Goal: Transaction & Acquisition: Purchase product/service

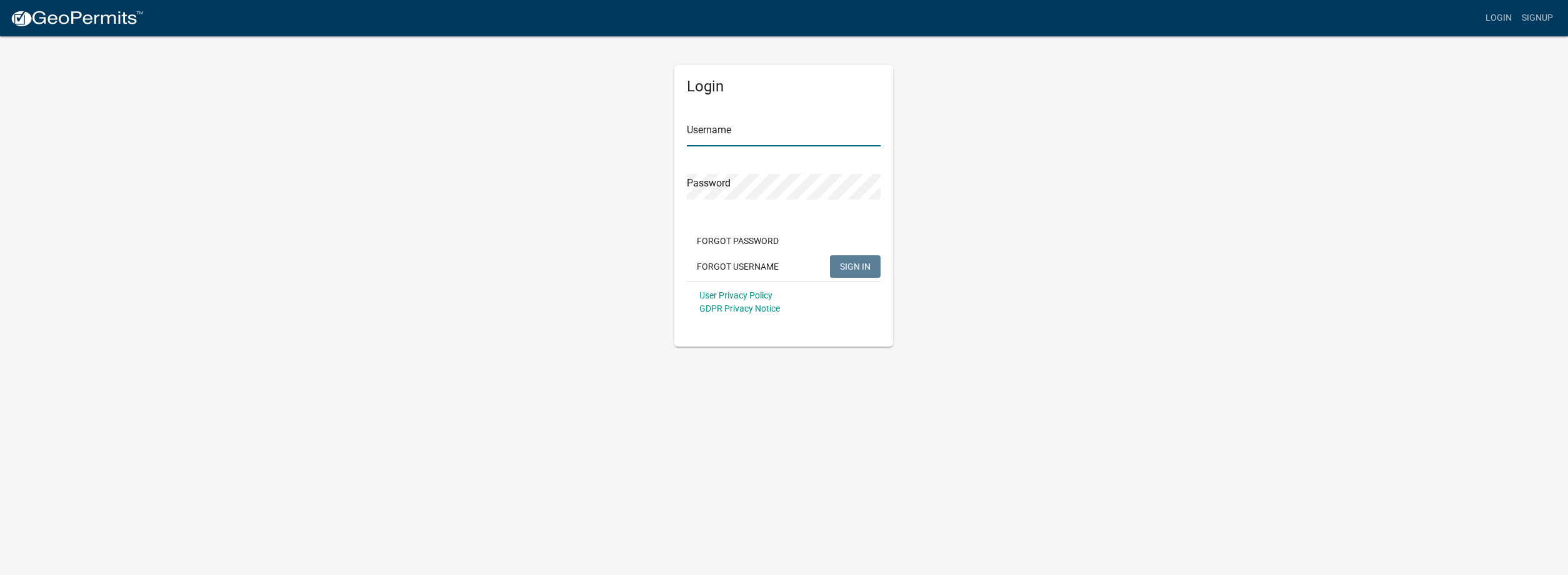
click at [765, 140] on input "Username" at bounding box center [783, 134] width 194 height 25
type input "SEI"
click at [830, 255] on button "SIGN IN" at bounding box center [855, 266] width 51 height 22
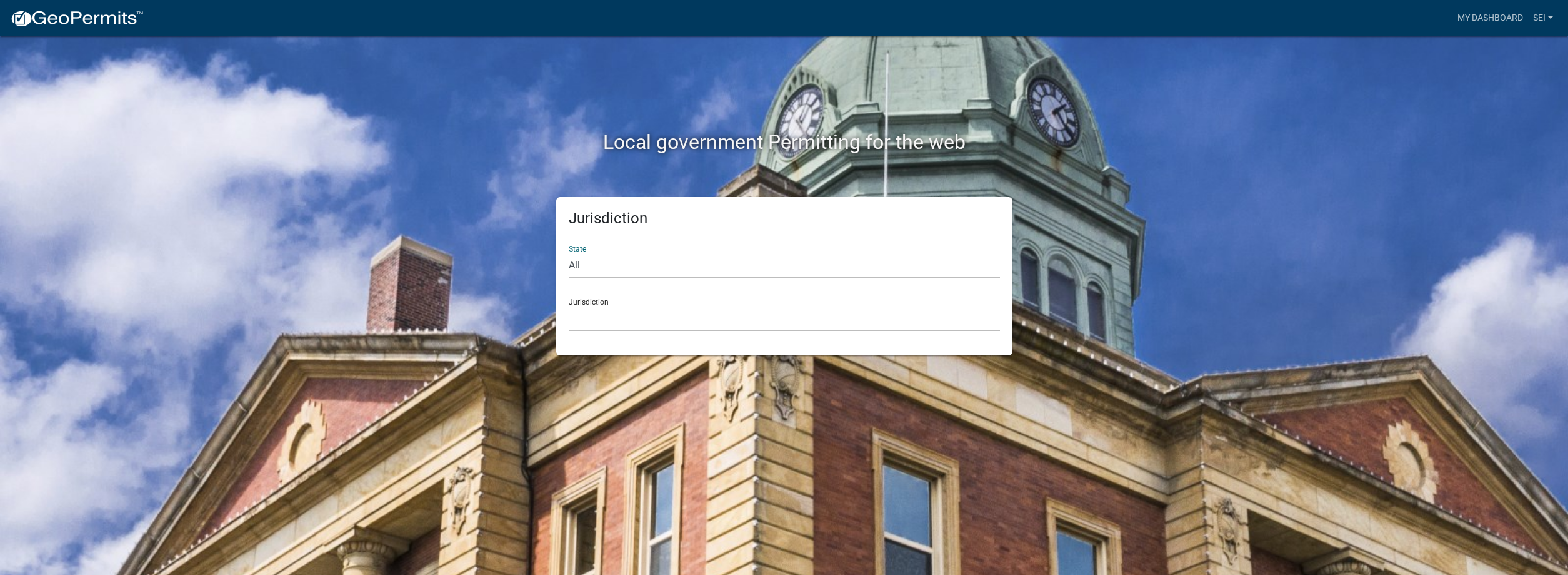
click at [569, 252] on select "All [US_STATE] [US_STATE] [US_STATE] [US_STATE] [US_STATE] [US_STATE] [US_STATE…" at bounding box center [784, 265] width 431 height 25
select select "[US_STATE]"
click option "[US_STATE]" at bounding box center [0, 0] width 0 height 0
click at [569, 306] on select "City of [GEOGRAPHIC_DATA], [US_STATE] City of [GEOGRAPHIC_DATA], [US_STATE] Cit…" at bounding box center [784, 319] width 431 height 25
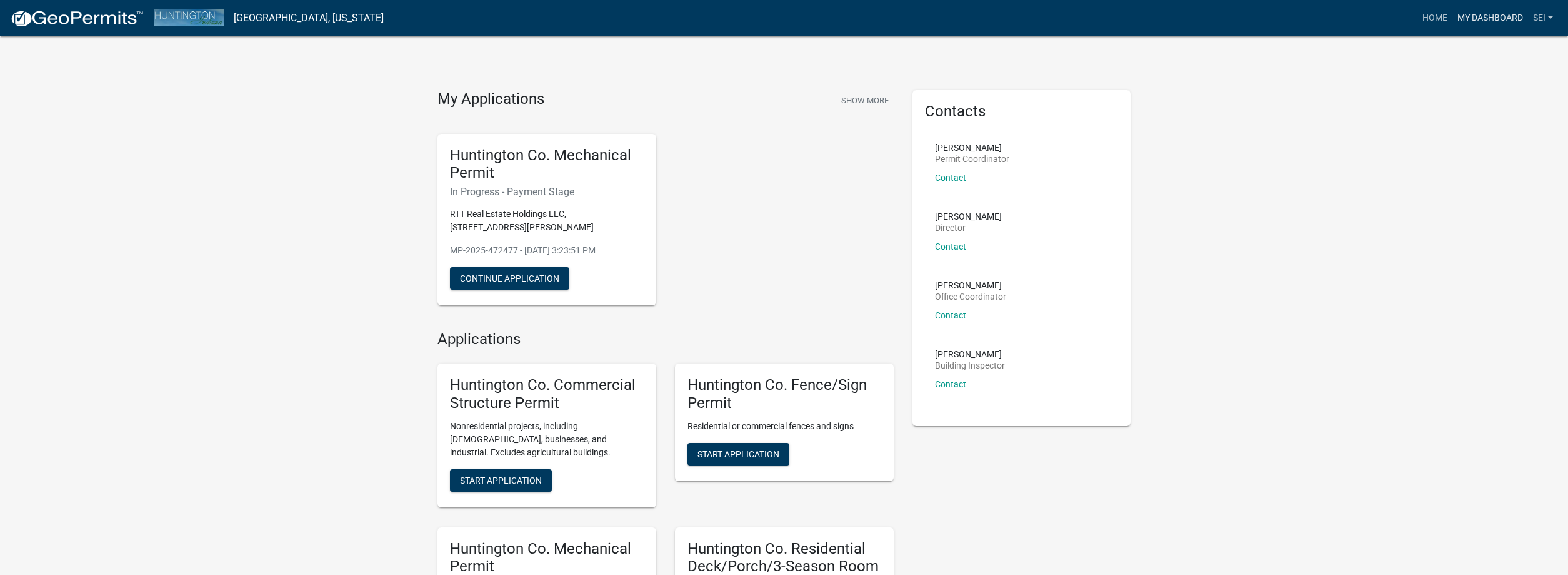
click at [1484, 17] on link "My Dashboard" at bounding box center [1490, 18] width 76 height 23
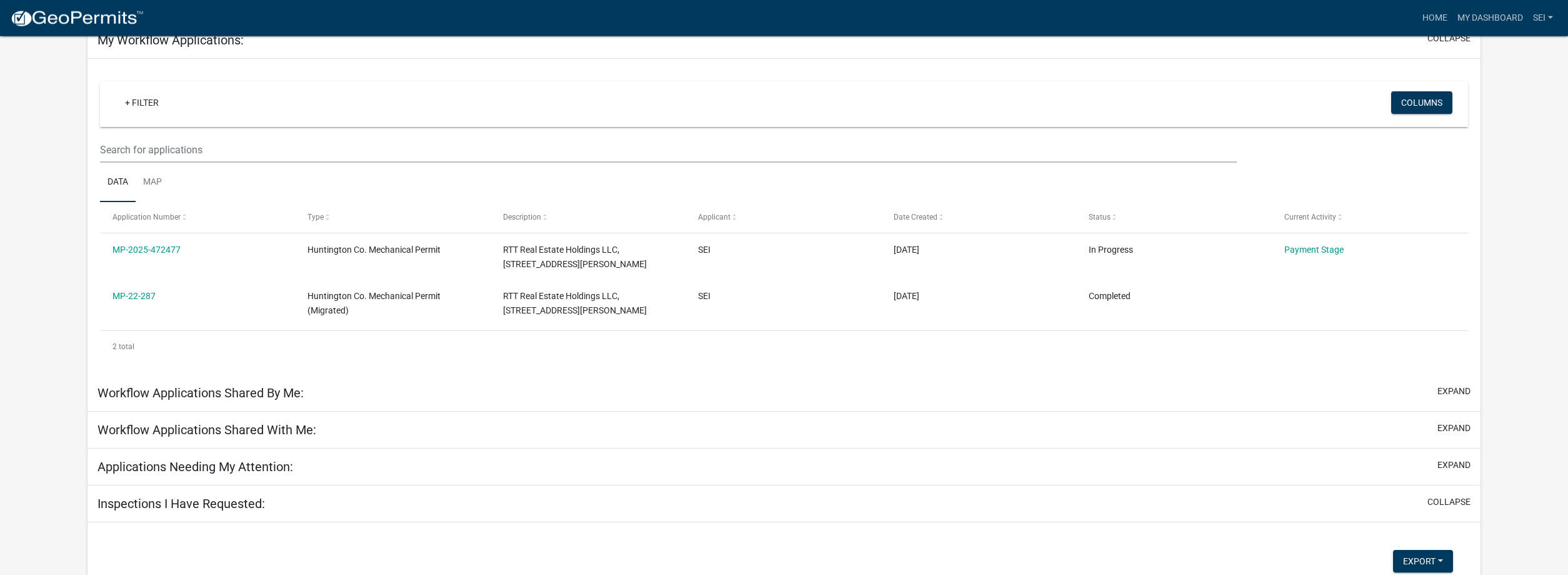
scroll to position [128, 0]
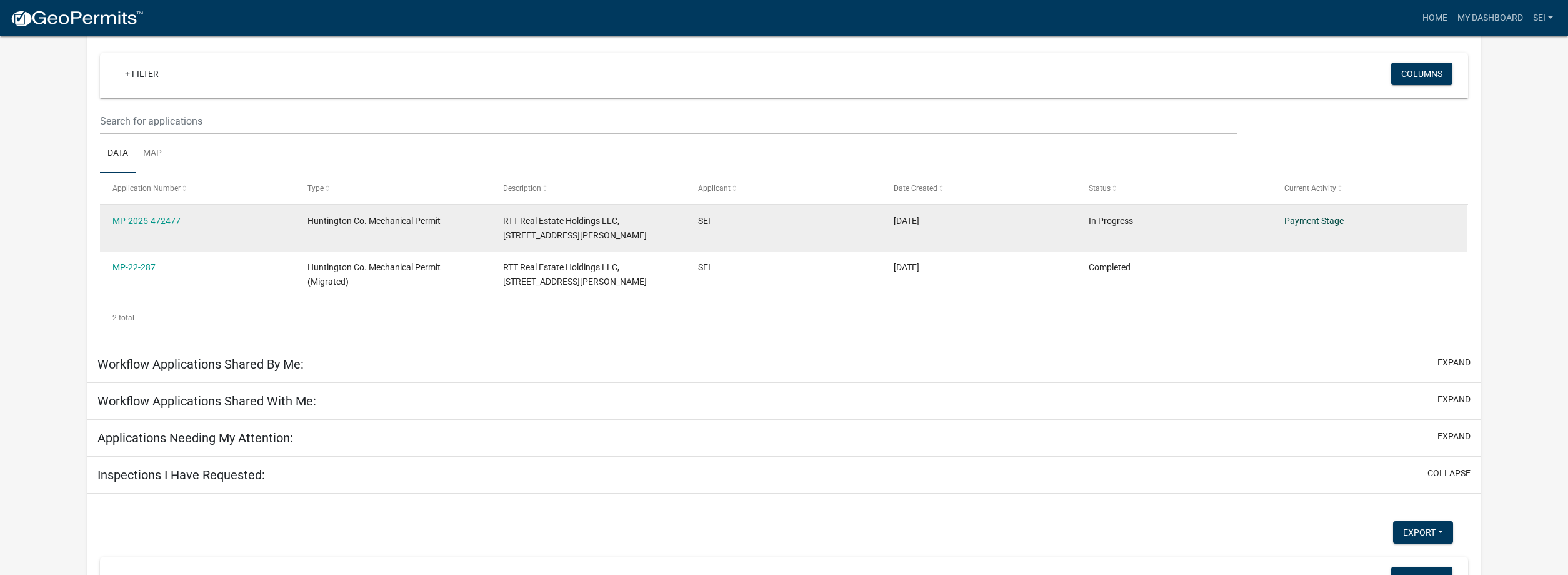
click at [1327, 218] on link "Payment Stage" at bounding box center [1313, 220] width 59 height 10
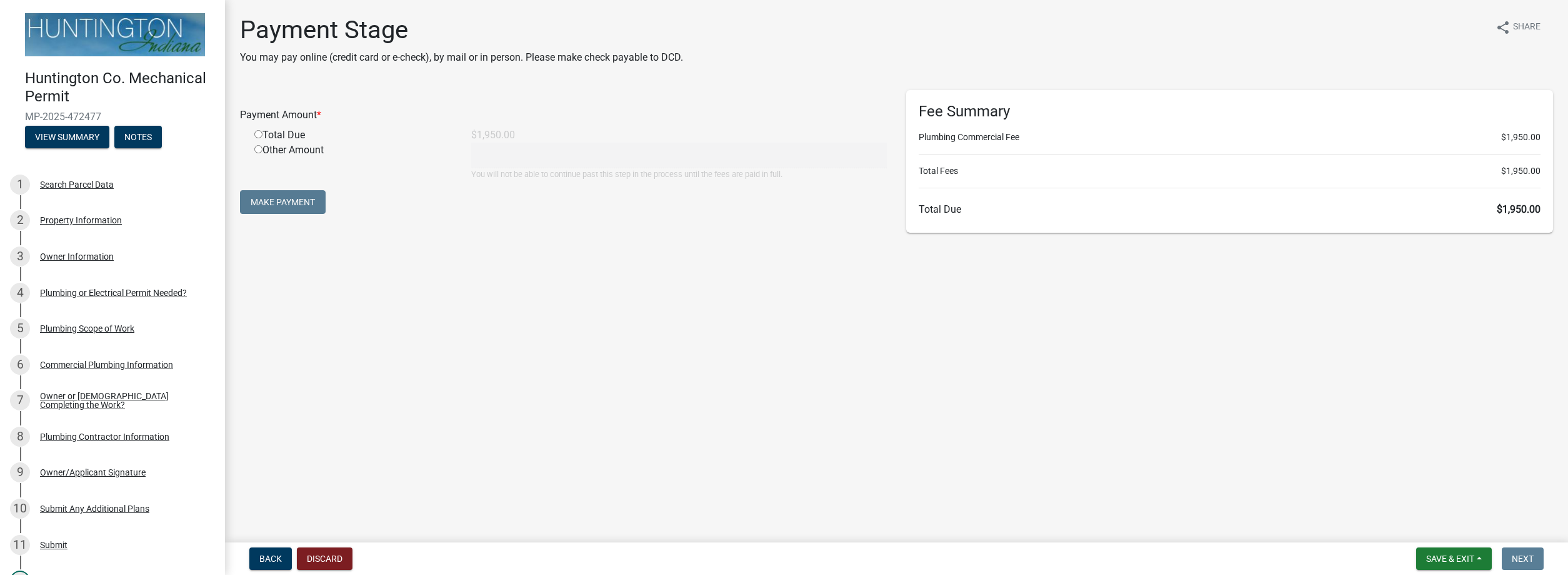
click at [260, 134] on input "radio" at bounding box center [258, 134] width 8 height 8
radio input "true"
type input "1950"
click at [282, 199] on button "Make Payment" at bounding box center [282, 202] width 86 height 23
click at [256, 135] on input "radio" at bounding box center [258, 134] width 8 height 8
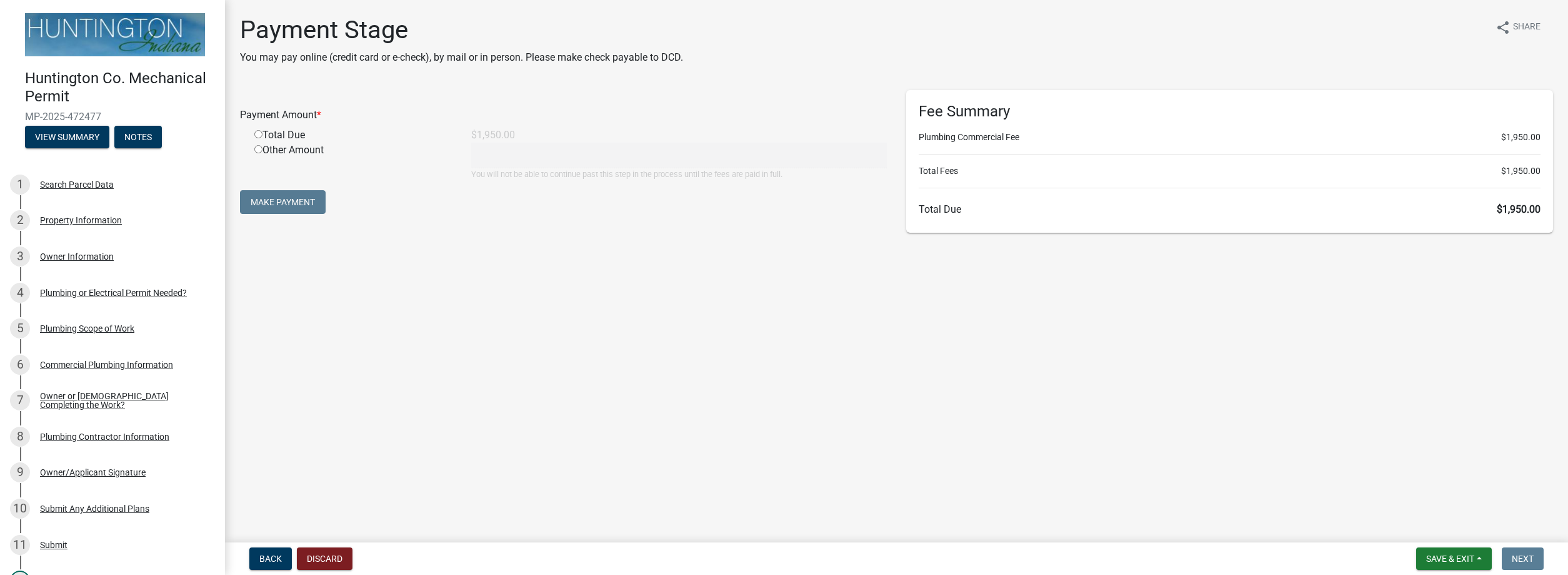
radio input "true"
type input "1950"
click at [278, 202] on button "Make Payment" at bounding box center [282, 202] width 86 height 23
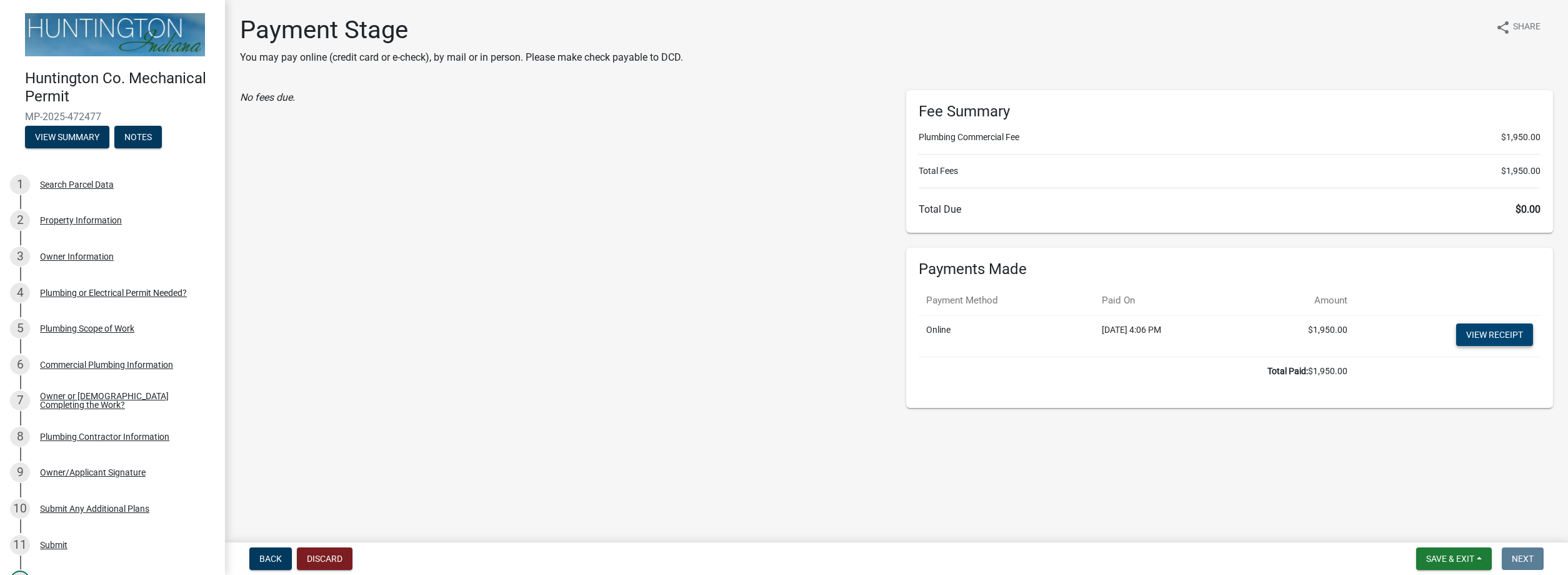
click at [1493, 334] on link "View receipt" at bounding box center [1494, 334] width 77 height 22
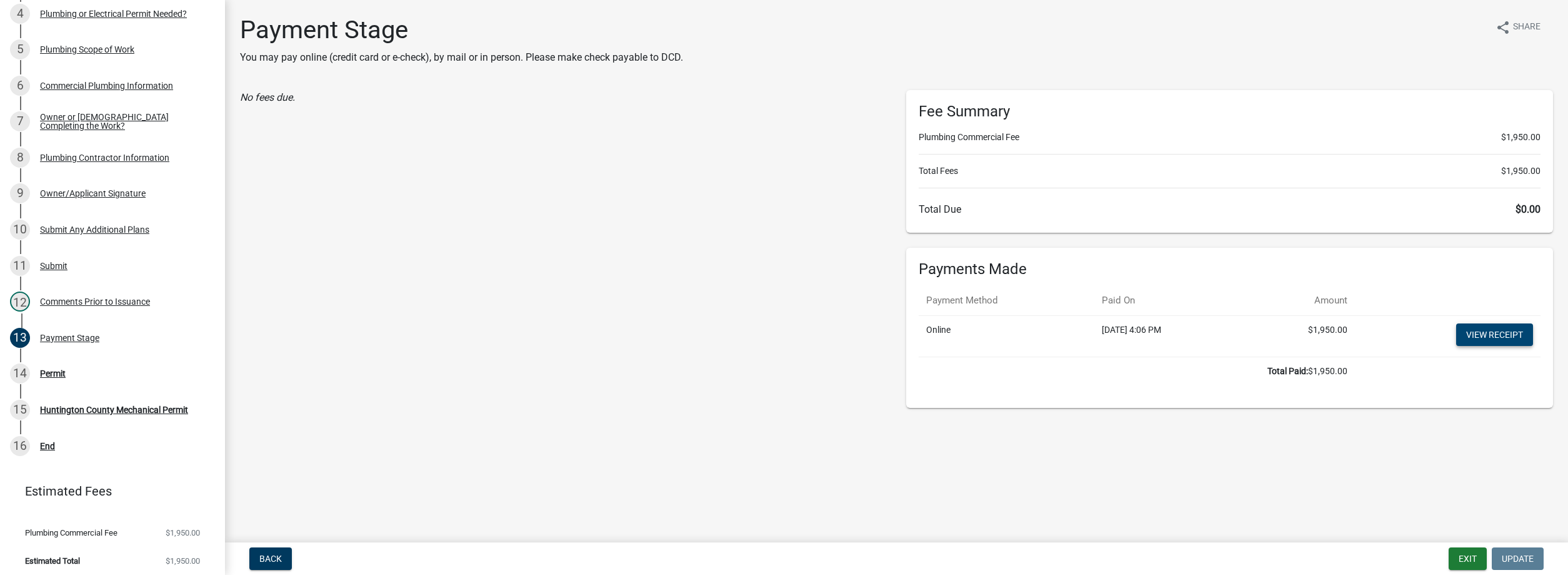
scroll to position [285, 0]
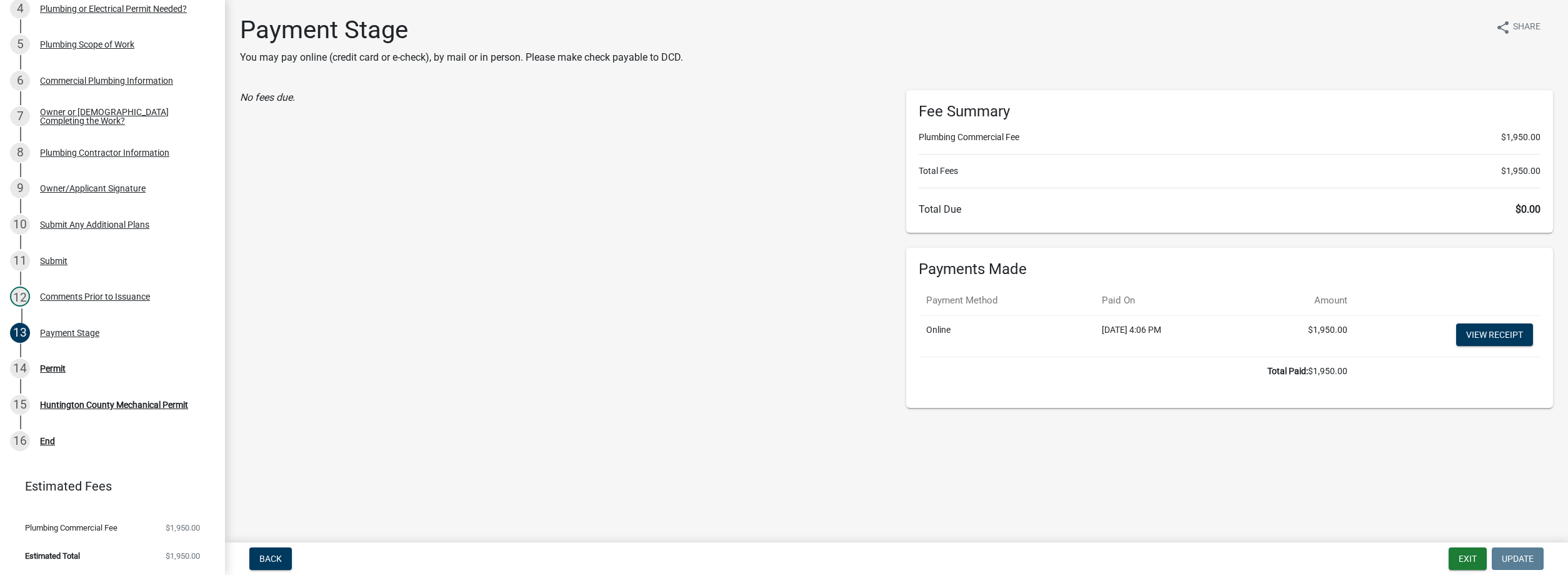
click at [1182, 495] on main "Payment Stage You may pay online (credit card or e-check), by mail or in person…" at bounding box center [896, 268] width 1343 height 537
click at [1465, 561] on button "Exit" at bounding box center [1467, 557] width 38 height 22
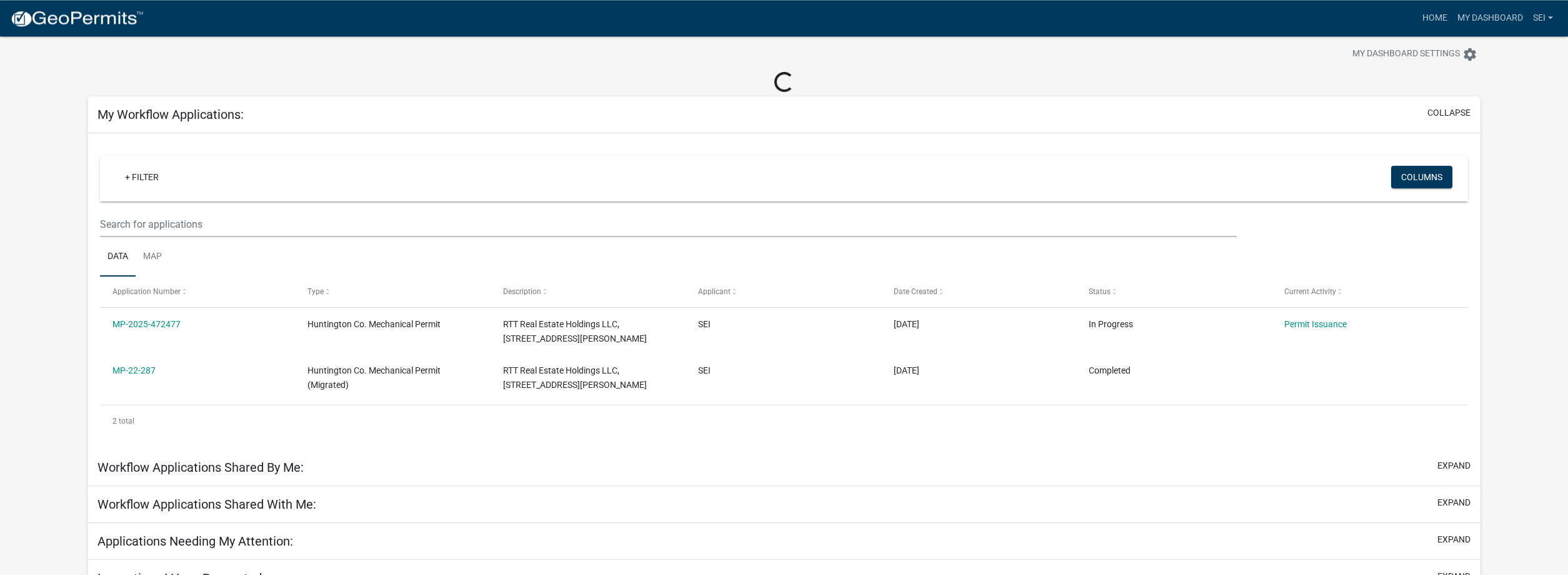
scroll to position [46, 0]
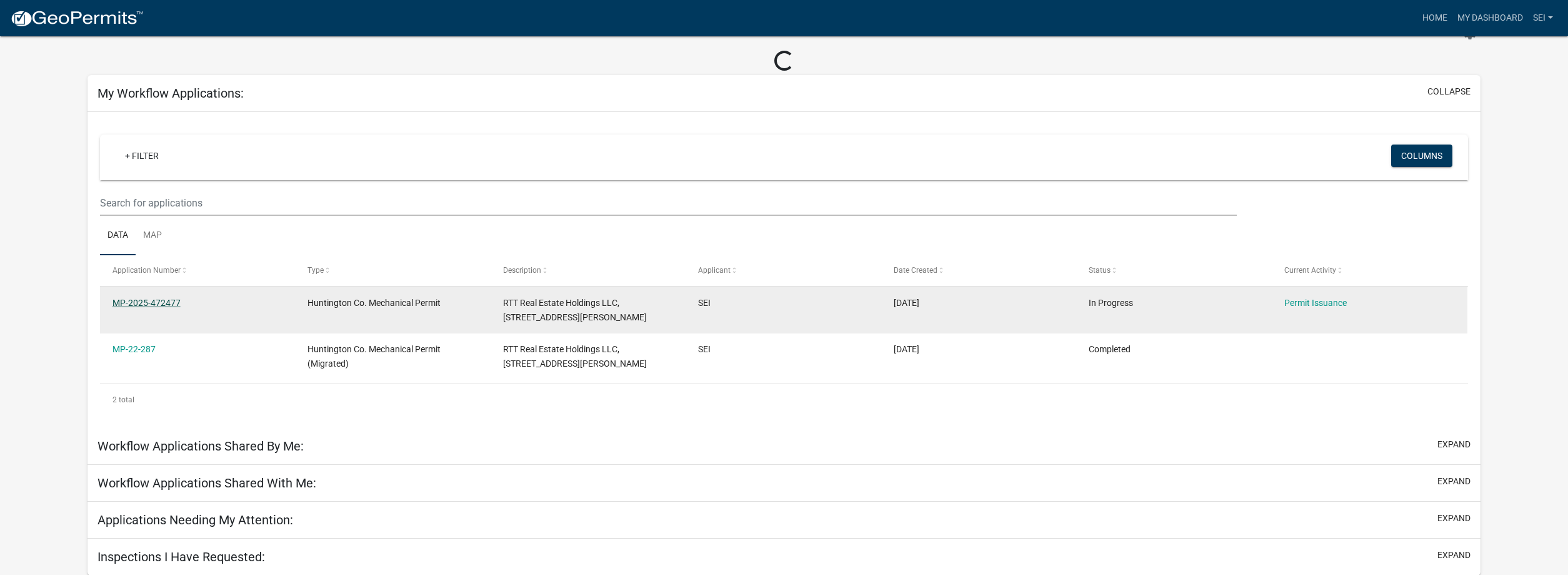
click at [161, 302] on link "MP-2025-472477" at bounding box center [146, 302] width 68 height 10
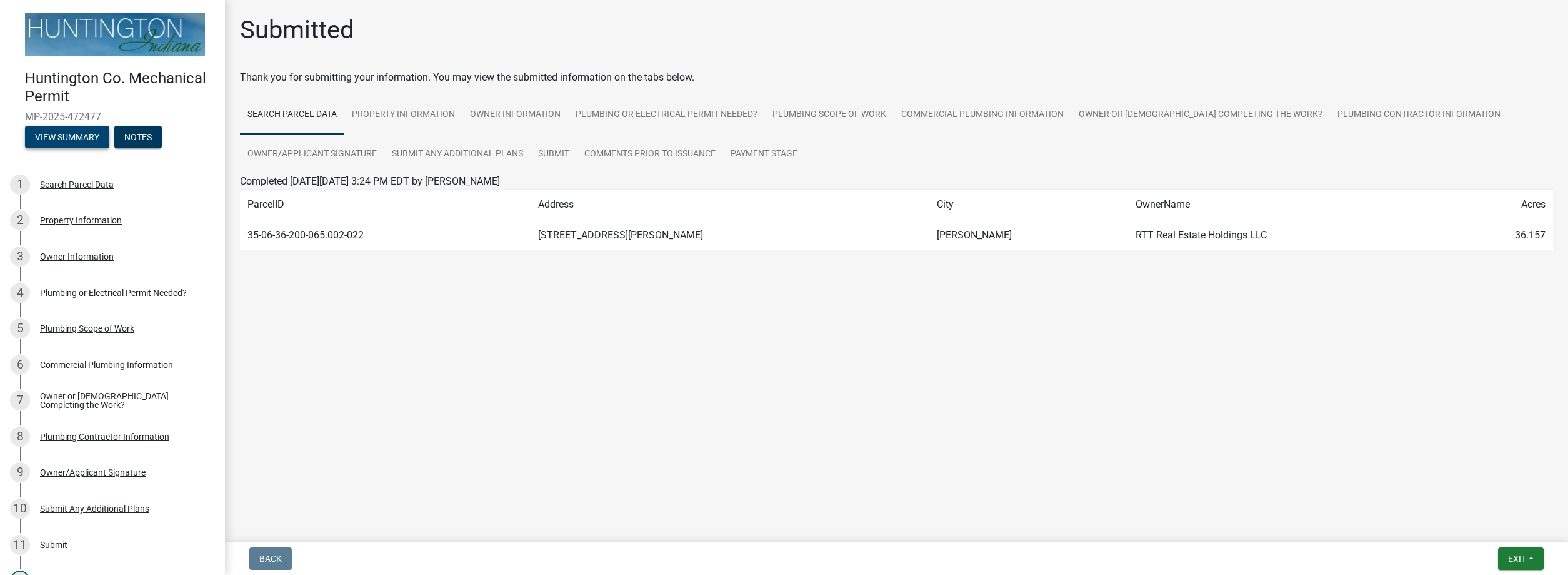
click at [62, 135] on button "View Summary" at bounding box center [67, 136] width 85 height 22
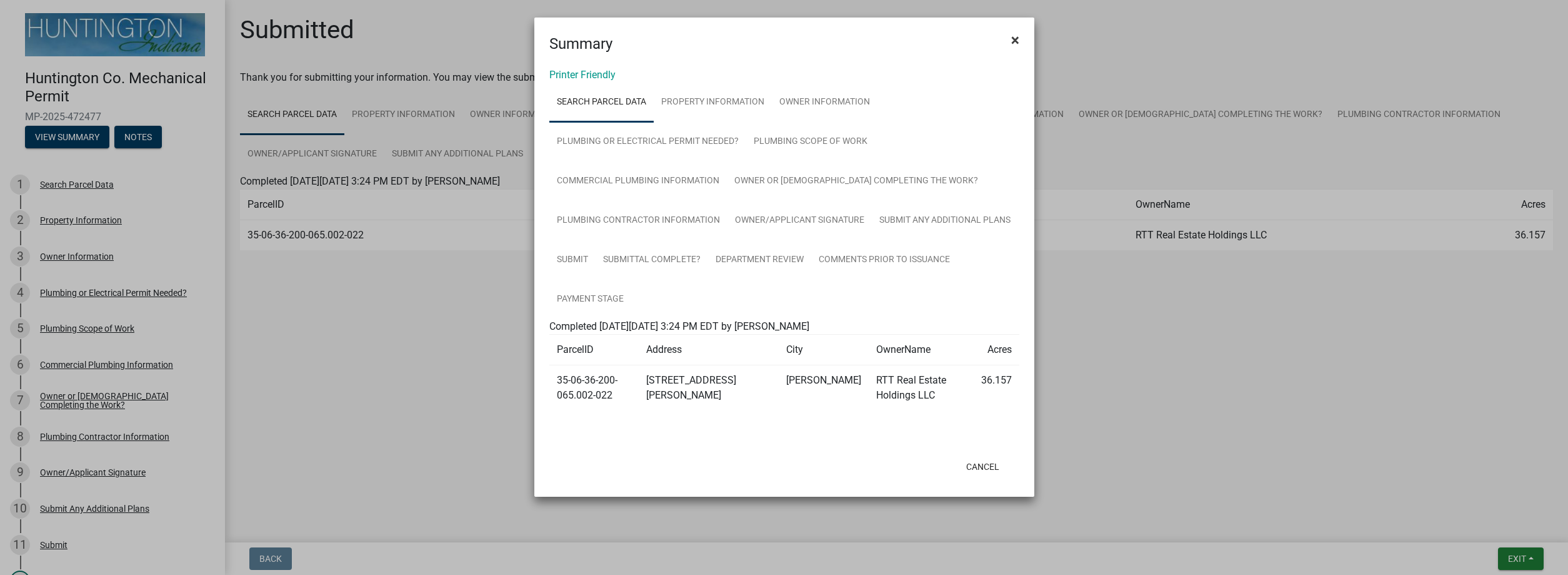
click at [1015, 40] on span "×" at bounding box center [1015, 40] width 8 height 18
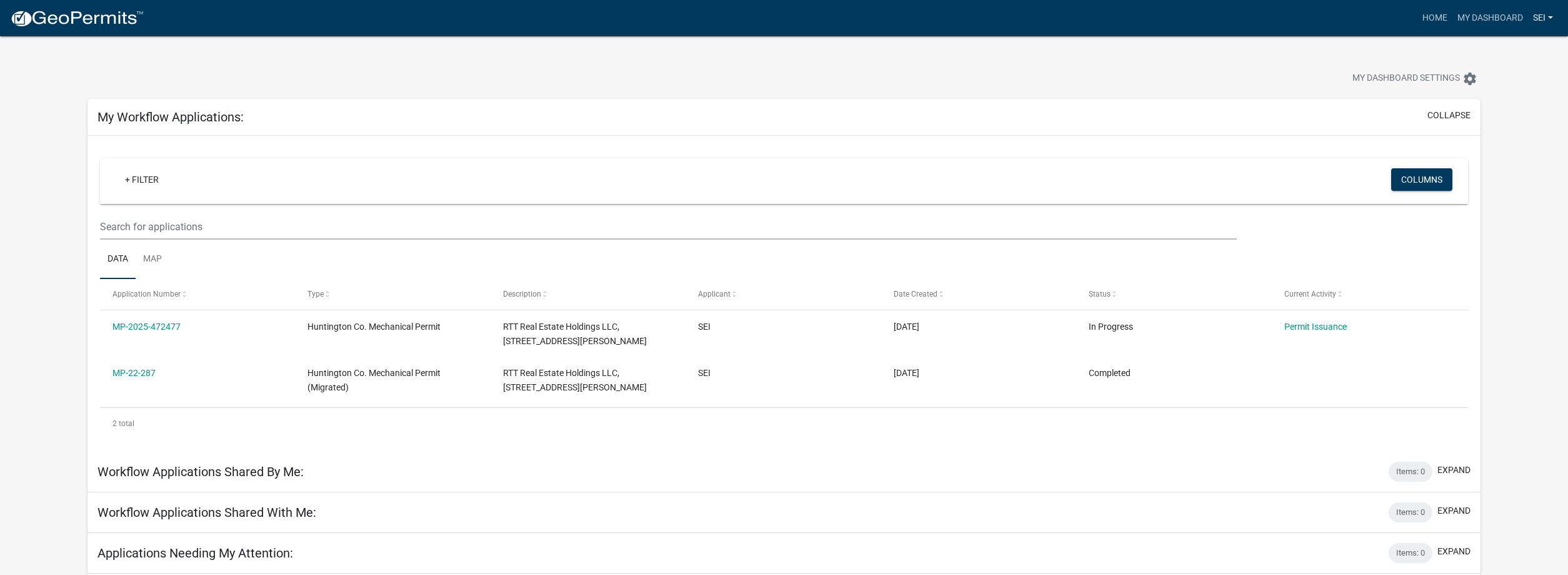
click at [1539, 20] on link "SEI" at bounding box center [1542, 18] width 30 height 23
click at [1497, 87] on link "Logout" at bounding box center [1508, 92] width 100 height 30
